Goal: Information Seeking & Learning: Learn about a topic

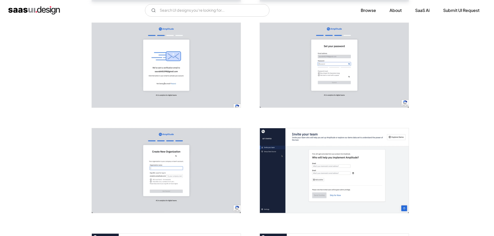
scroll to position [207, 0]
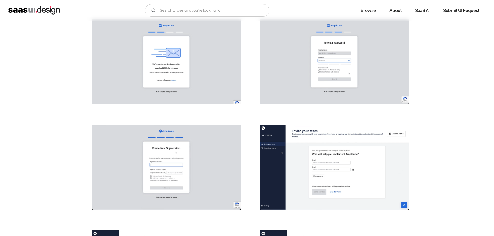
click at [131, 166] on img "open lightbox" at bounding box center [166, 167] width 149 height 85
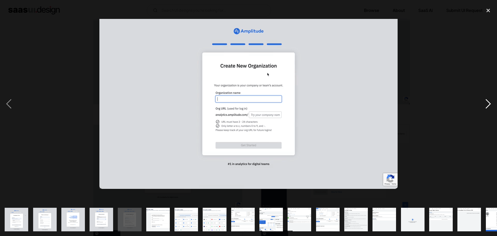
click at [489, 101] on div "next image" at bounding box center [489, 104] width 18 height 198
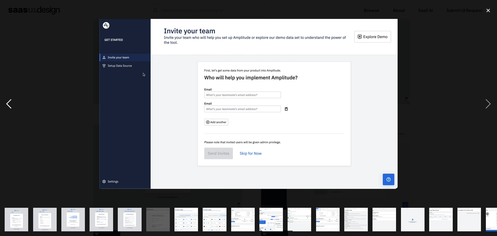
click at [17, 92] on div "previous image" at bounding box center [9, 104] width 18 height 198
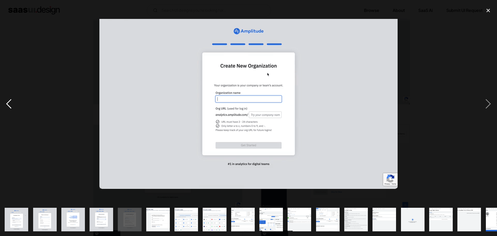
click at [13, 95] on div "previous image" at bounding box center [9, 104] width 18 height 198
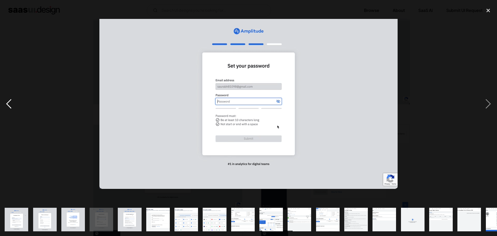
click at [13, 95] on div "previous image" at bounding box center [9, 104] width 18 height 198
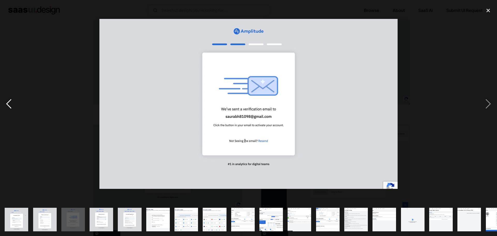
click at [13, 95] on div "previous image" at bounding box center [9, 104] width 18 height 198
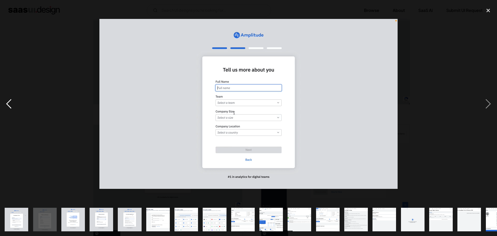
click at [13, 95] on div "previous image" at bounding box center [9, 104] width 18 height 198
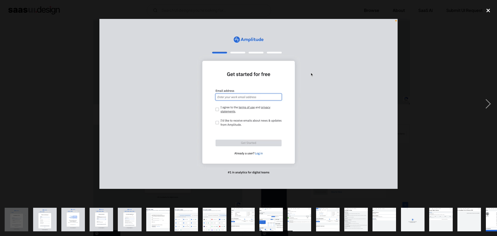
click at [489, 10] on div "close lightbox" at bounding box center [489, 10] width 18 height 11
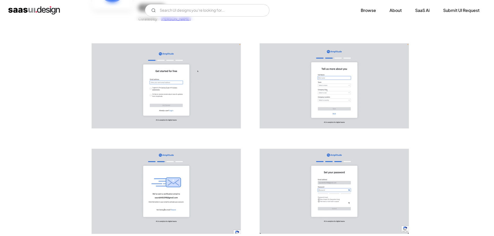
scroll to position [0, 0]
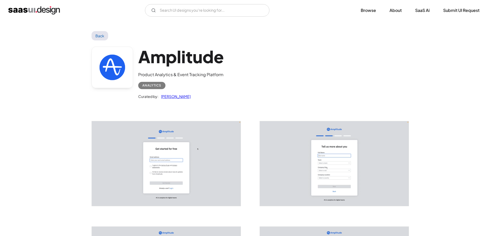
click at [97, 37] on link "Back" at bounding box center [99, 35] width 17 height 9
click at [199, 12] on input "Email Form" at bounding box center [207, 10] width 124 height 12
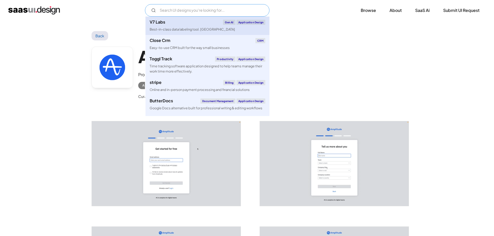
click at [251, 21] on div "Application Design" at bounding box center [250, 22] width 29 height 5
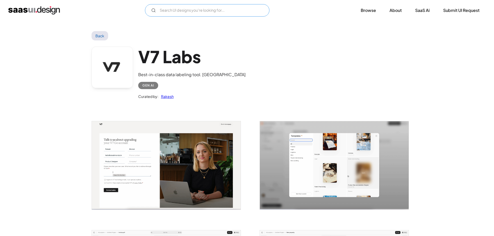
click at [179, 11] on input "Email Form" at bounding box center [207, 10] width 124 height 12
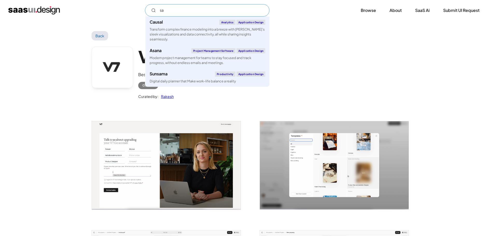
type input "s"
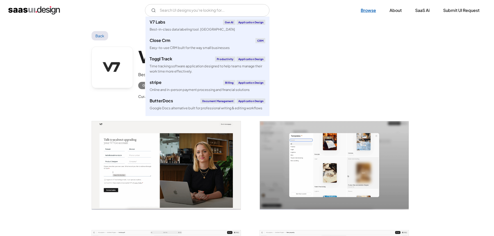
click at [370, 11] on link "Browse" at bounding box center [368, 10] width 28 height 11
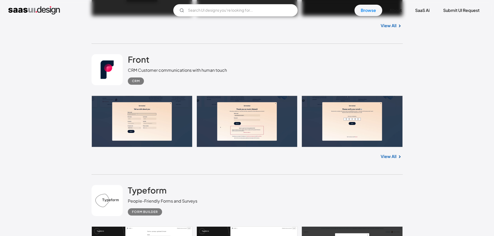
scroll to position [415, 0]
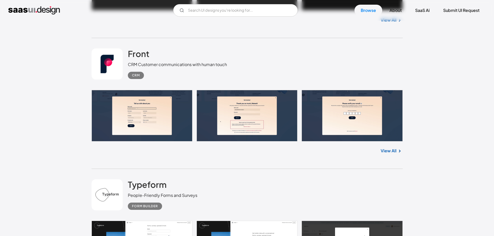
click at [137, 119] on link at bounding box center [246, 116] width 311 height 52
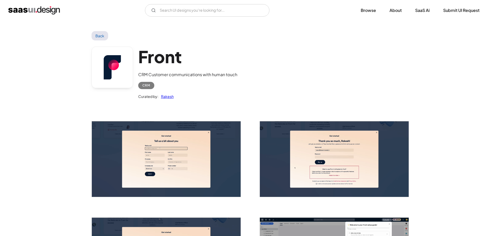
click at [174, 148] on img "open lightbox" at bounding box center [166, 159] width 149 height 76
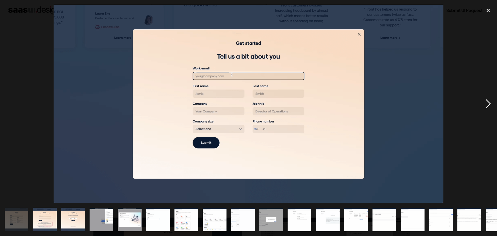
click at [489, 102] on div "next image" at bounding box center [489, 104] width 18 height 198
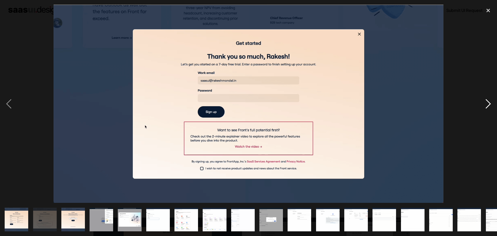
click at [488, 102] on div "next image" at bounding box center [489, 104] width 18 height 198
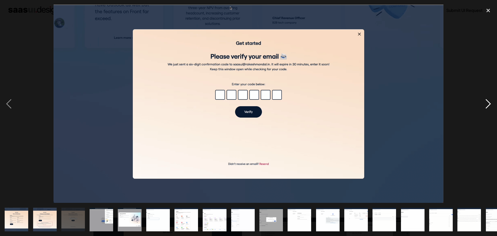
click at [488, 102] on div "next image" at bounding box center [489, 104] width 18 height 198
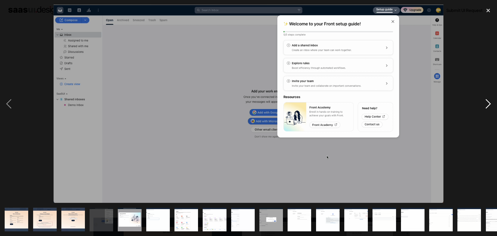
click at [488, 102] on div "next image" at bounding box center [489, 104] width 18 height 198
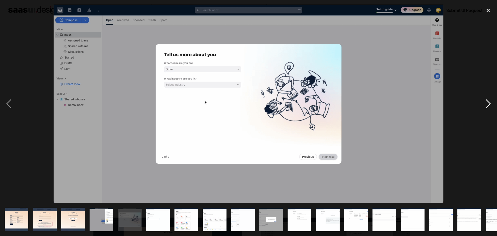
click at [488, 102] on div "next image" at bounding box center [489, 104] width 18 height 198
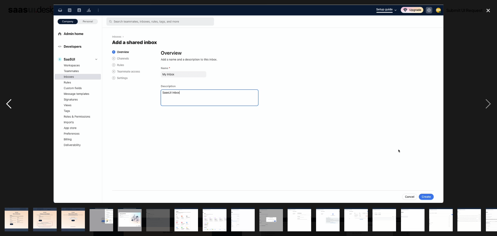
click at [14, 98] on div "previous image" at bounding box center [9, 104] width 18 height 198
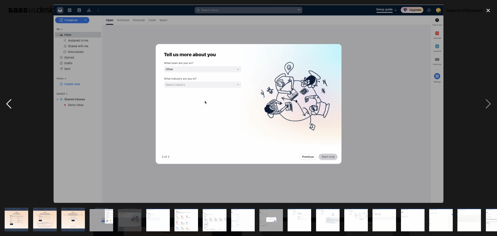
click at [14, 98] on div "previous image" at bounding box center [9, 104] width 18 height 198
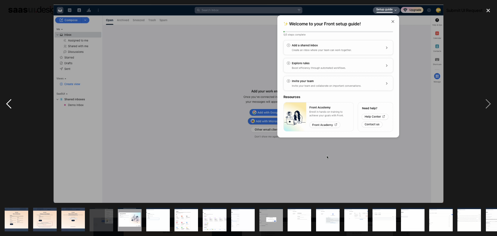
click at [14, 98] on div "previous image" at bounding box center [9, 104] width 18 height 198
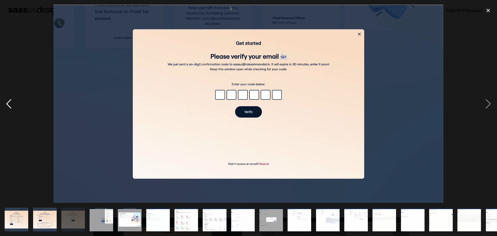
click at [14, 98] on div "previous image" at bounding box center [9, 104] width 18 height 198
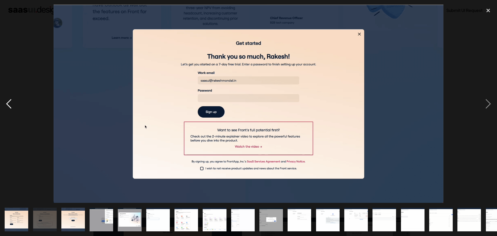
click at [14, 98] on div "previous image" at bounding box center [9, 104] width 18 height 198
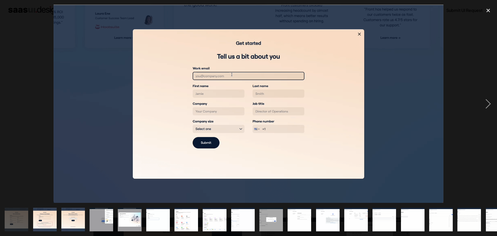
click at [14, 98] on div "previous image" at bounding box center [9, 104] width 18 height 198
click at [28, 107] on div at bounding box center [248, 104] width 497 height 198
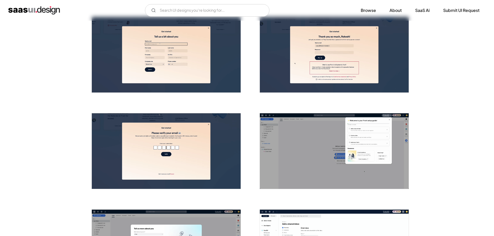
scroll to position [104, 0]
